Goal: Transaction & Acquisition: Purchase product/service

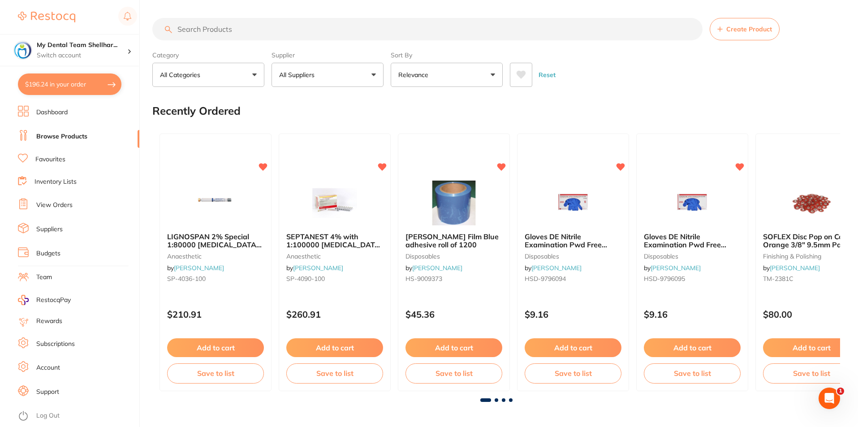
click at [270, 29] on input "search" at bounding box center [427, 29] width 550 height 22
click at [240, 27] on input "search" at bounding box center [427, 29] width 550 height 22
paste input "[PERSON_NAME] 828Y"
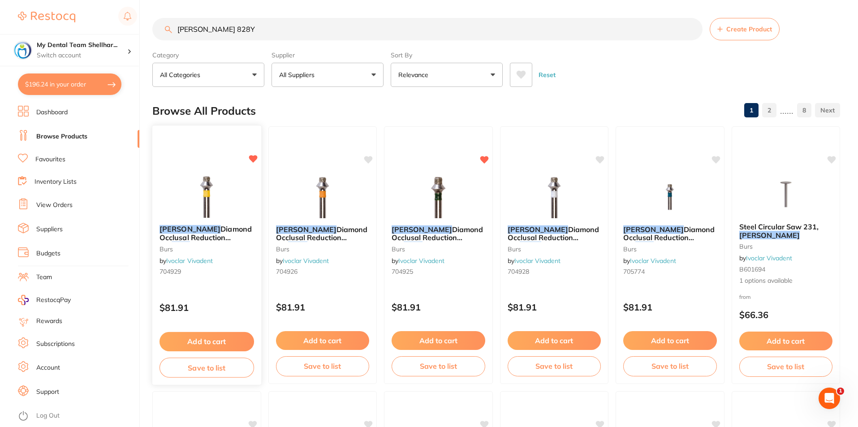
type input "[PERSON_NAME] 828Y"
click at [227, 197] on img at bounding box center [206, 194] width 59 height 45
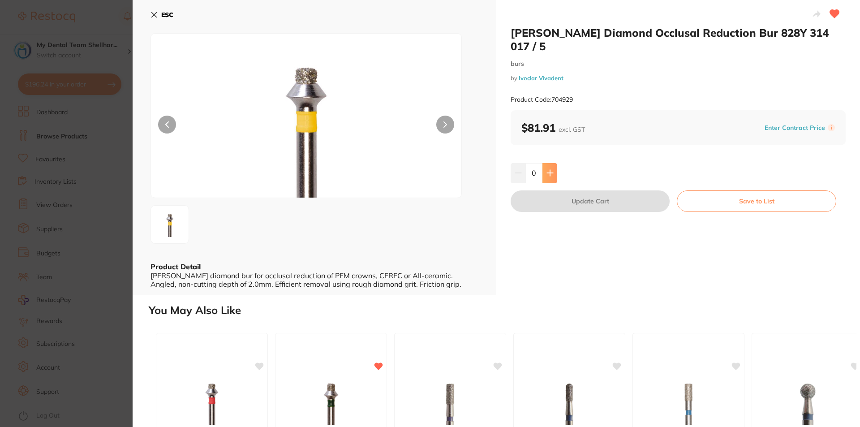
click at [553, 163] on button at bounding box center [549, 173] width 15 height 20
type input "1"
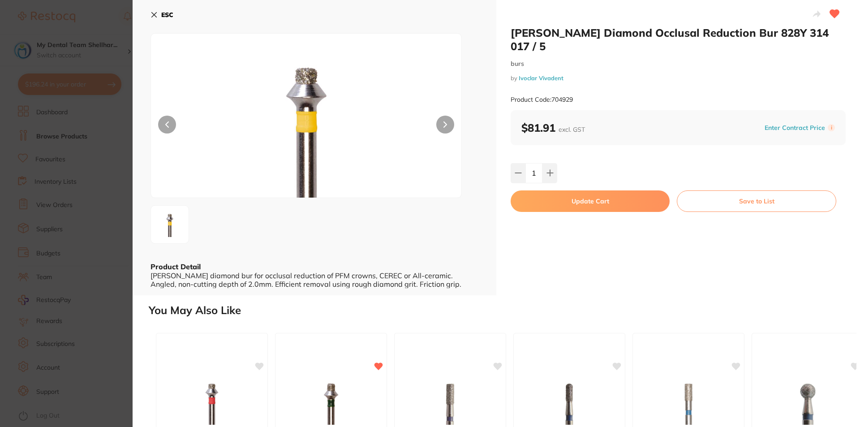
click at [563, 190] on button "Update Cart" at bounding box center [590, 200] width 159 height 21
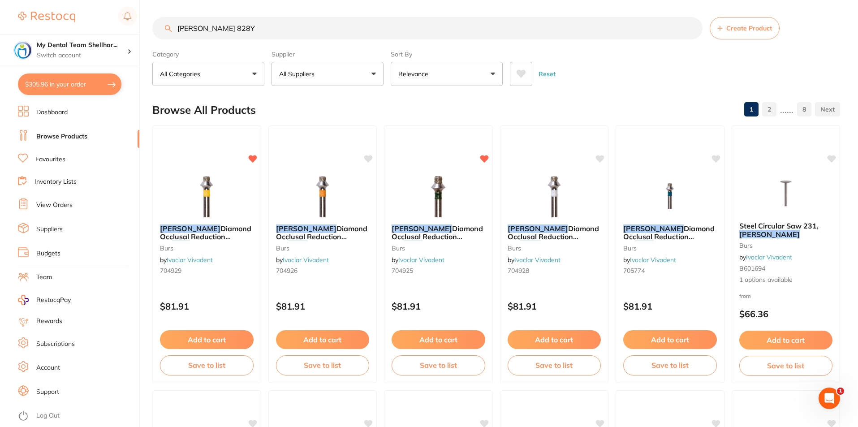
click at [56, 87] on button "$305.96 in your order" at bounding box center [69, 83] width 103 height 21
checkbox input "true"
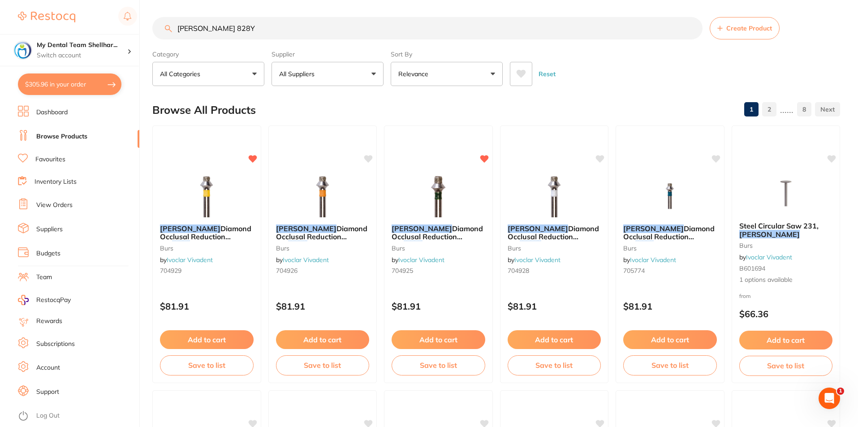
checkbox input "true"
